Goal: Book appointment/travel/reservation

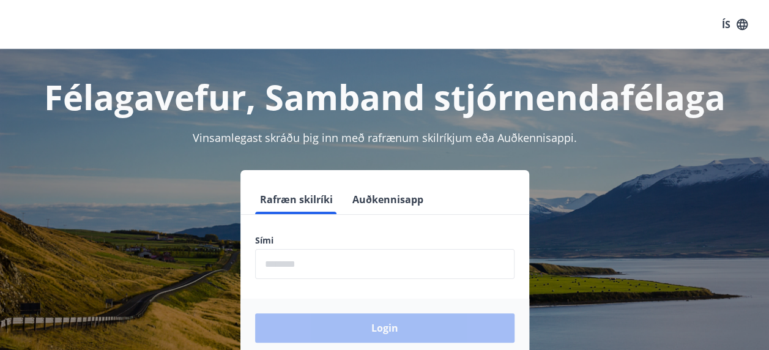
scroll to position [122, 0]
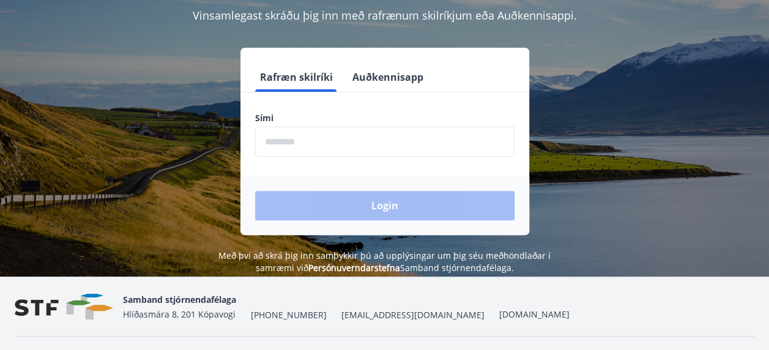
click at [333, 142] on input "phone" at bounding box center [384, 142] width 259 height 30
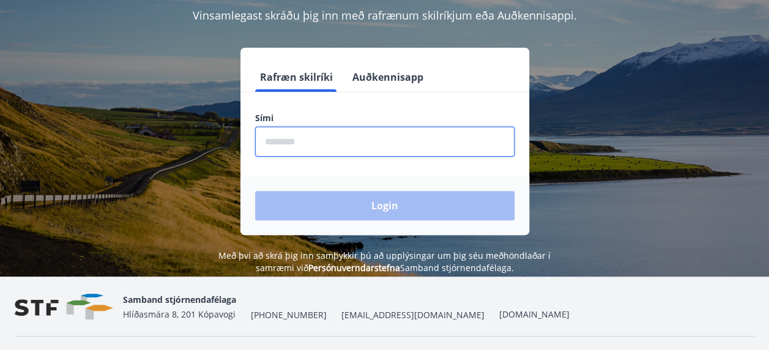
type input "********"
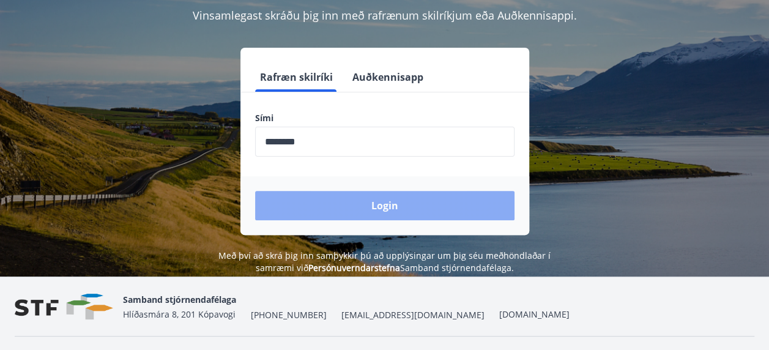
click at [345, 209] on button "Login" at bounding box center [384, 205] width 259 height 29
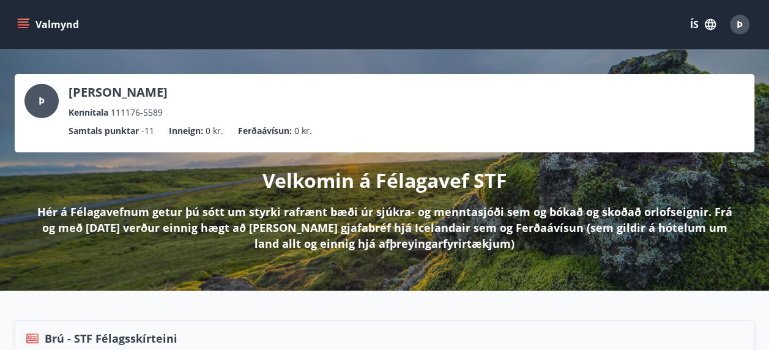
click at [24, 20] on icon "menu" at bounding box center [24, 19] width 13 height 1
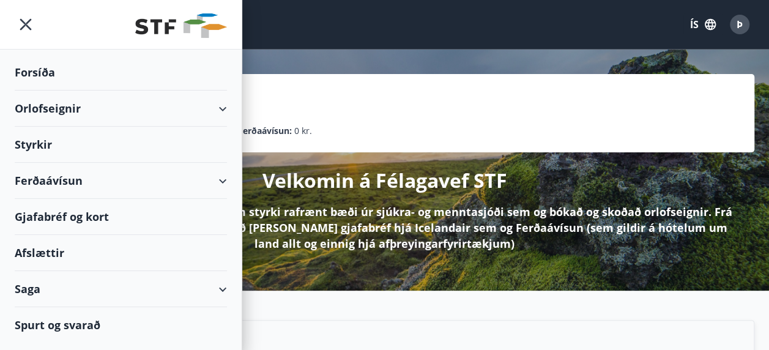
click at [47, 91] on div "Styrkir" at bounding box center [121, 72] width 212 height 36
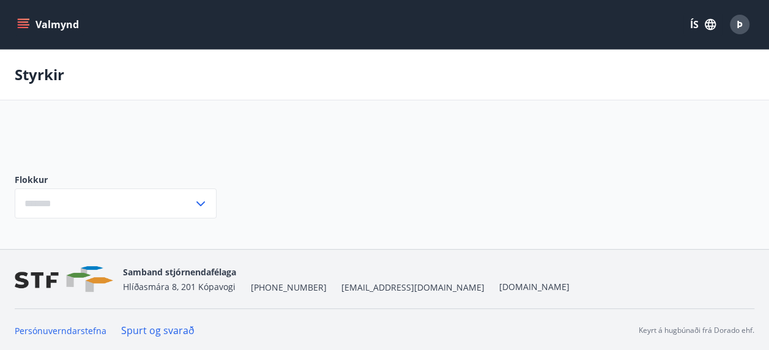
type input "***"
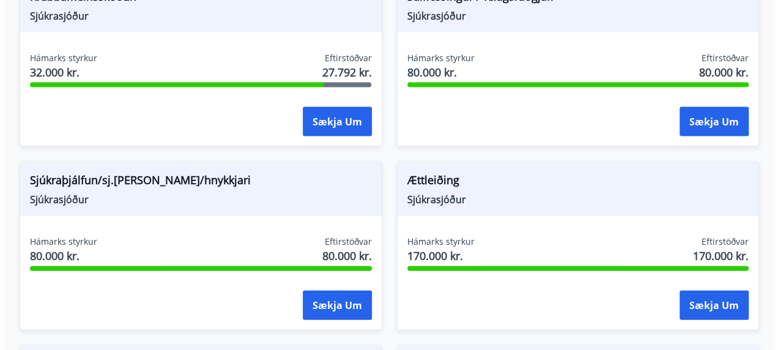
scroll to position [1285, 0]
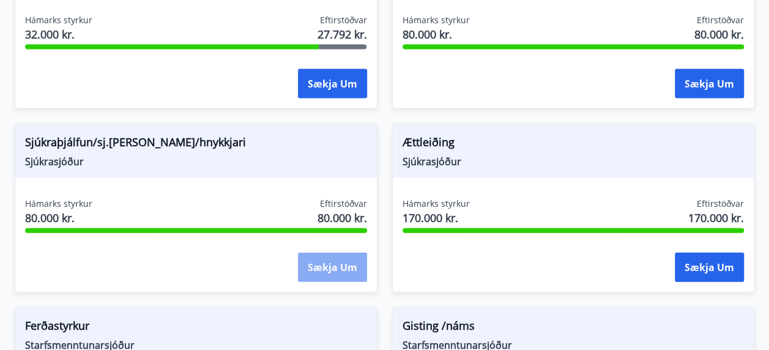
click at [327, 270] on button "Sækja um" at bounding box center [332, 267] width 69 height 29
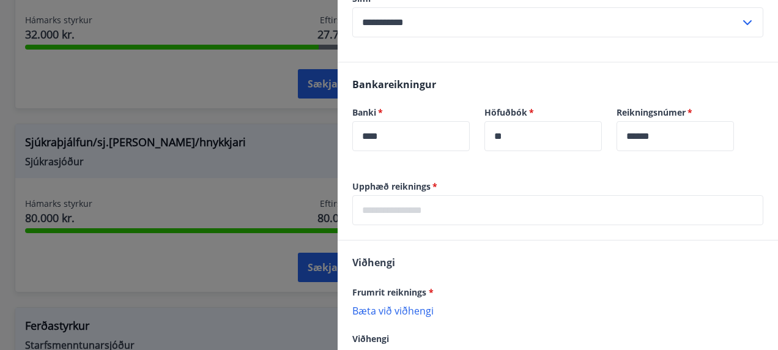
scroll to position [367, 0]
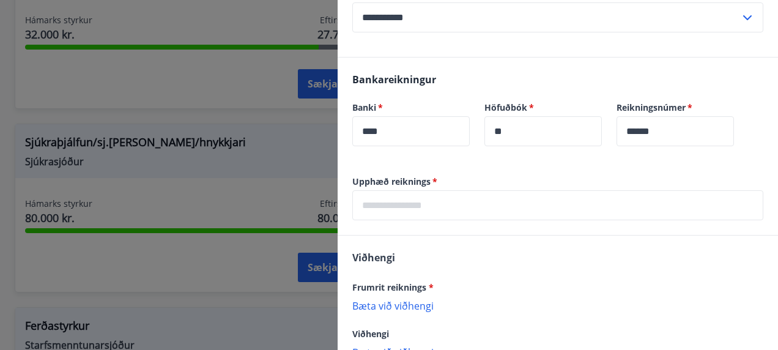
click at [419, 203] on input "text" at bounding box center [557, 205] width 411 height 30
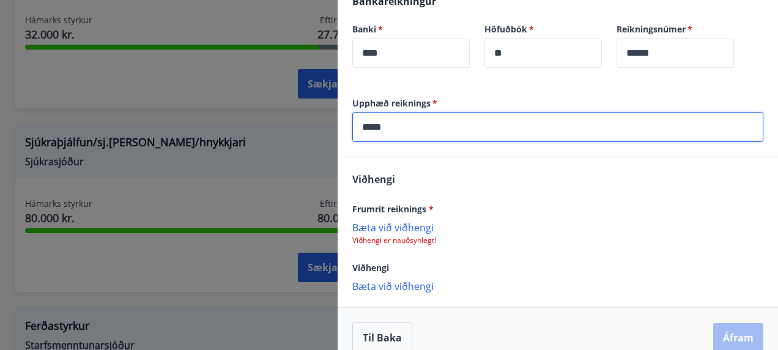
scroll to position [463, 0]
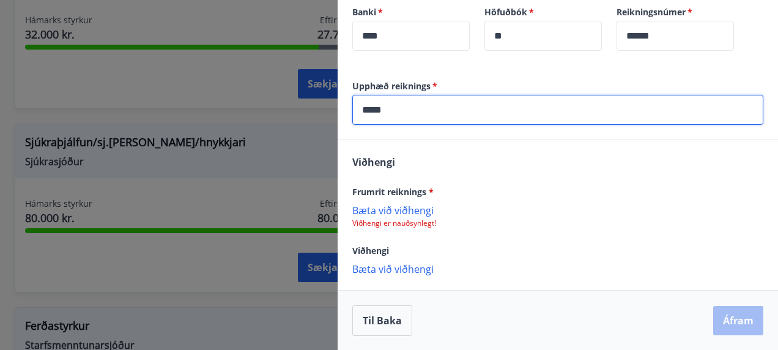
type input "*****"
click at [384, 205] on p "Bæta við viðhengi" at bounding box center [557, 210] width 411 height 12
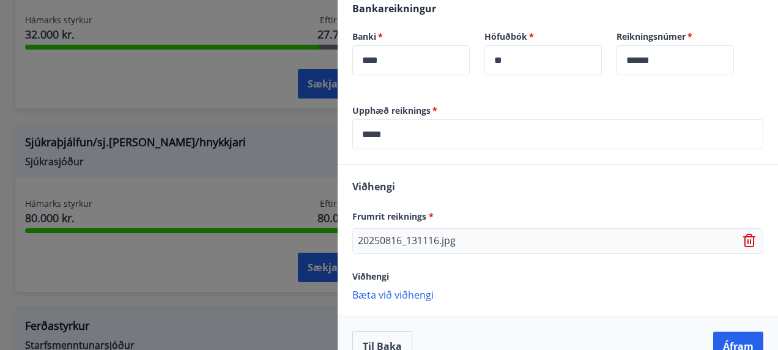
scroll to position [463, 0]
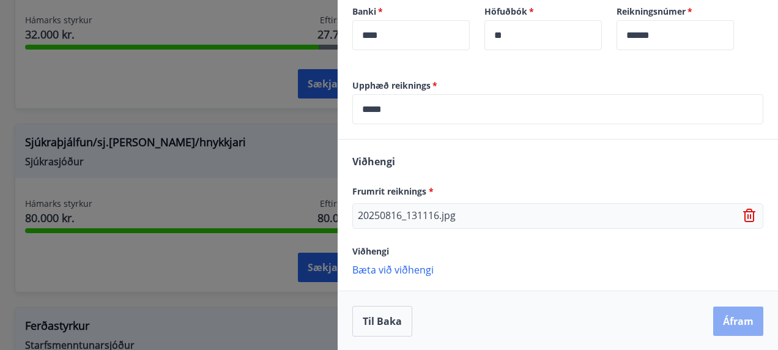
click at [715, 320] on button "Áfram" at bounding box center [738, 321] width 50 height 29
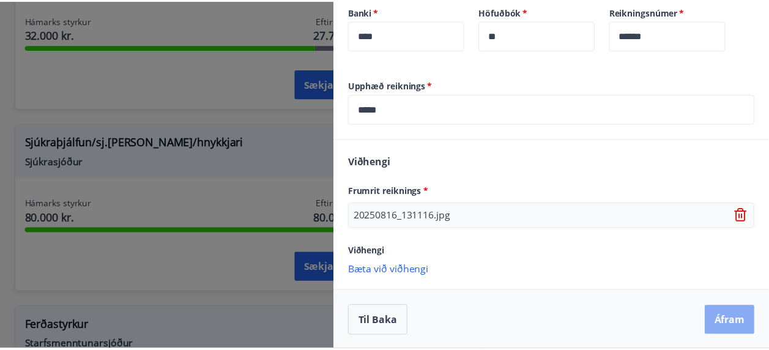
scroll to position [0, 0]
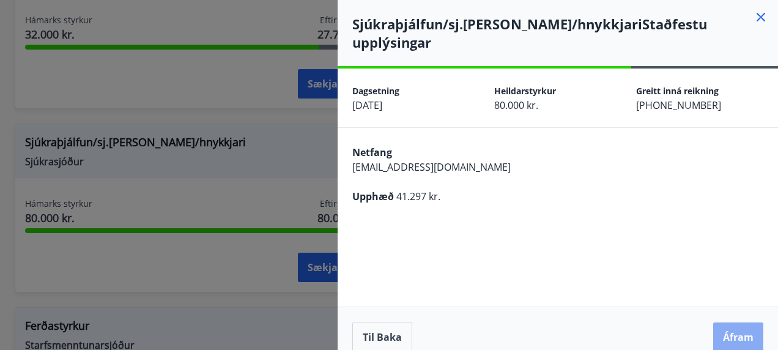
click at [744, 322] on button "Áfram" at bounding box center [738, 336] width 50 height 29
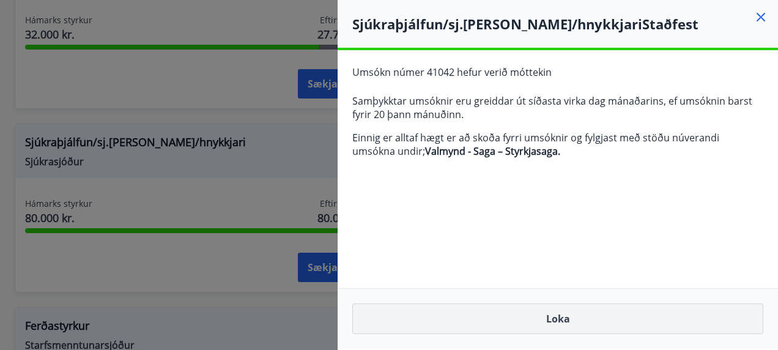
click at [545, 312] on button "Loka" at bounding box center [557, 318] width 411 height 31
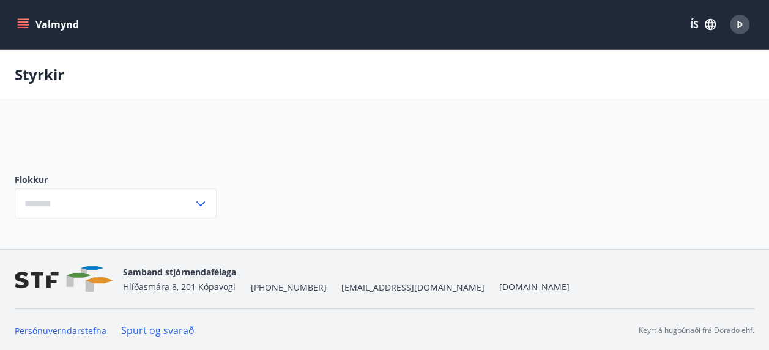
type input "***"
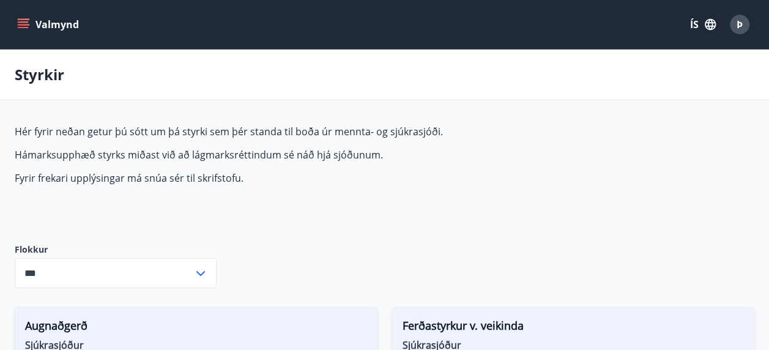
click at [17, 27] on icon "menu" at bounding box center [23, 24] width 12 height 12
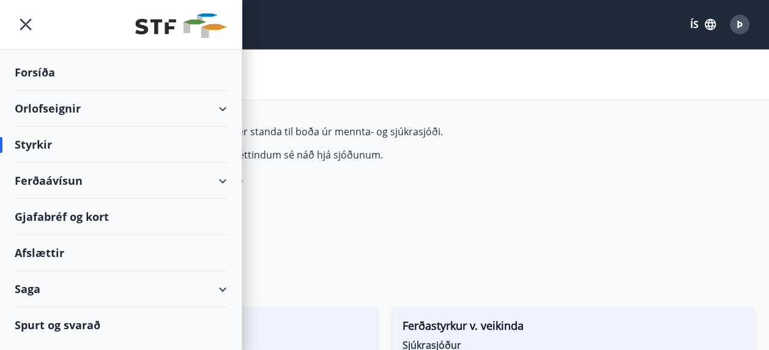
click at [70, 106] on div "Orlofseignir" at bounding box center [121, 109] width 212 height 36
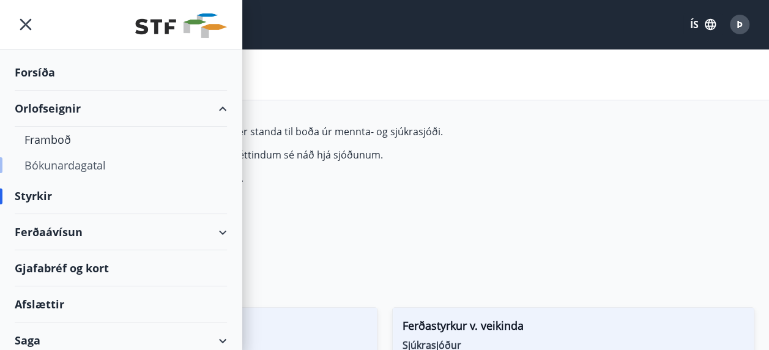
click at [71, 165] on div "Bókunardagatal" at bounding box center [120, 165] width 193 height 26
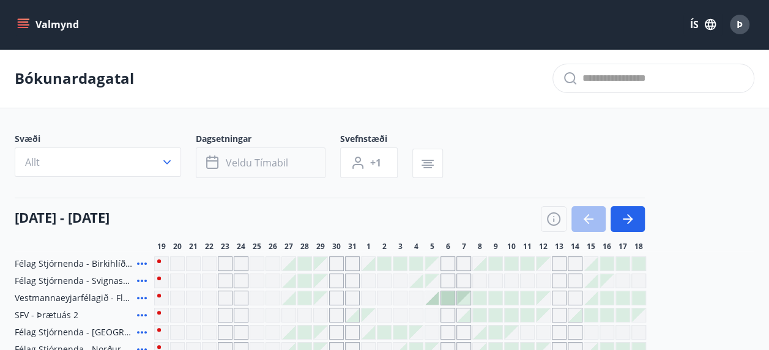
click at [247, 166] on span "Veldu tímabil" at bounding box center [257, 162] width 62 height 13
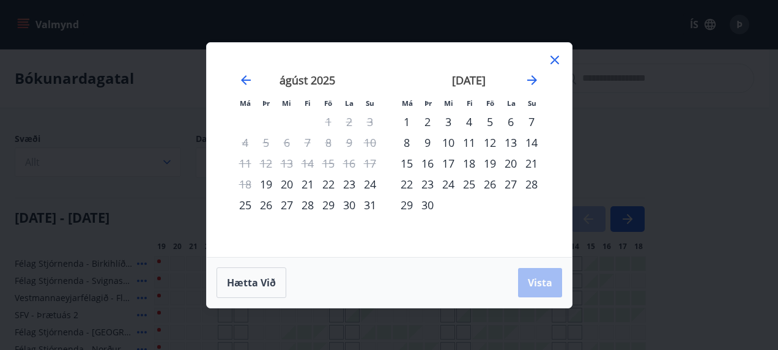
click at [311, 188] on div "21" at bounding box center [307, 184] width 21 height 21
click at [550, 281] on span "Vista" at bounding box center [540, 282] width 24 height 13
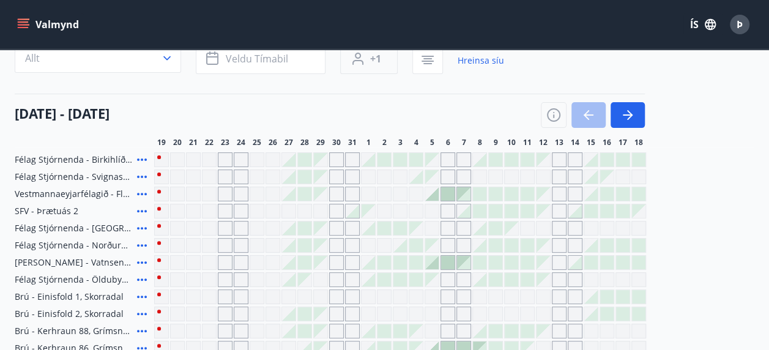
scroll to position [45, 0]
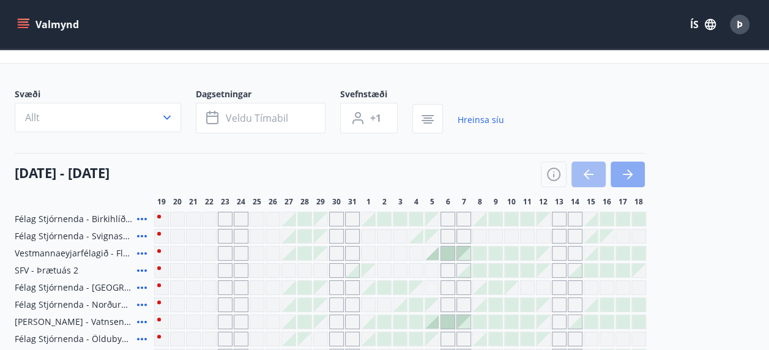
click at [627, 181] on icon "button" at bounding box center [627, 174] width 15 height 15
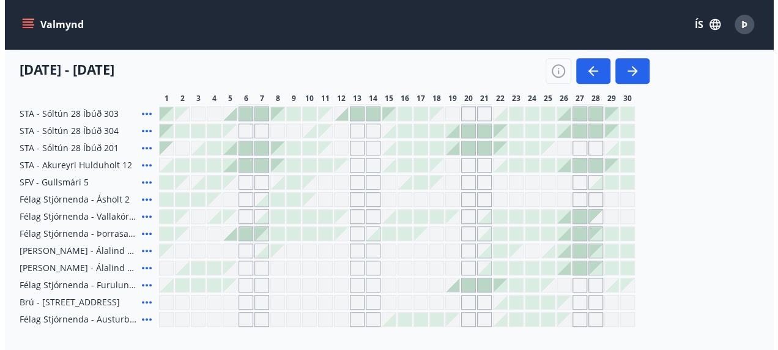
scroll to position [412, 0]
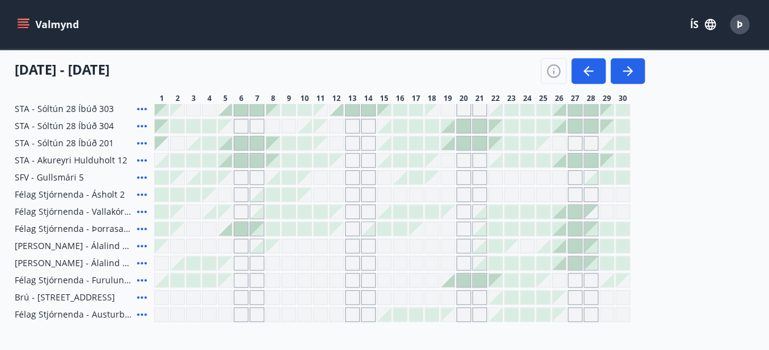
click at [739, 21] on span "Þ" at bounding box center [740, 24] width 6 height 13
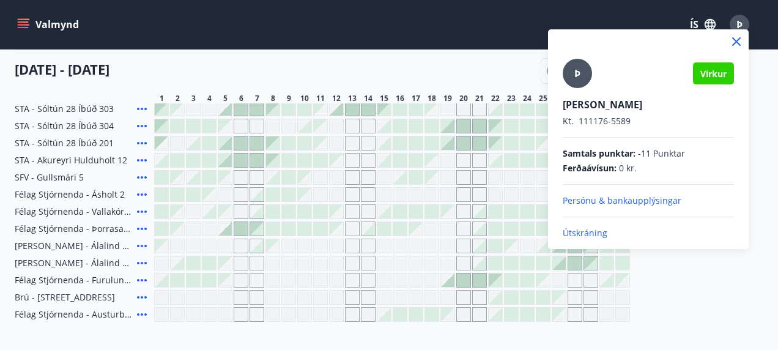
click at [588, 237] on p "Útskráning" at bounding box center [648, 233] width 171 height 12
